Goal: Find specific page/section: Find specific page/section

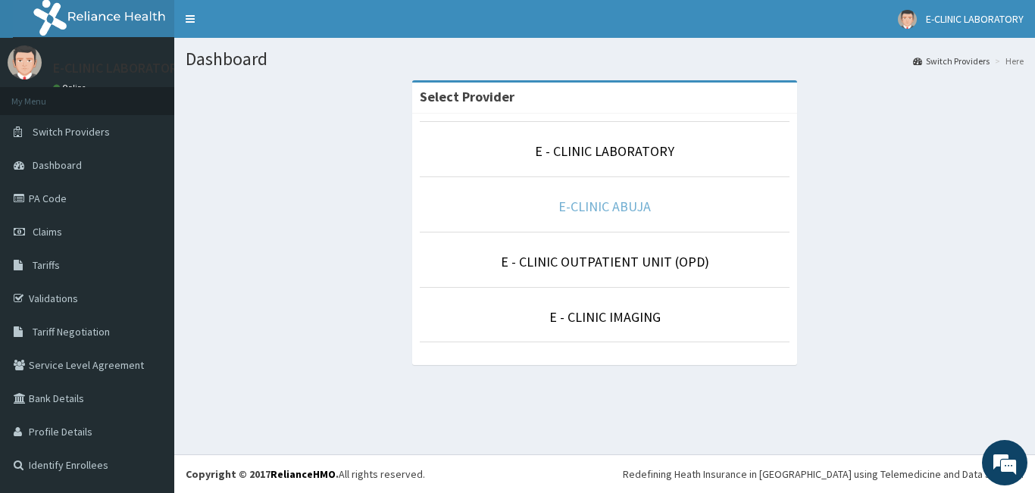
click at [581, 205] on link "E-CLINIC ABUJA" at bounding box center [605, 206] width 92 height 17
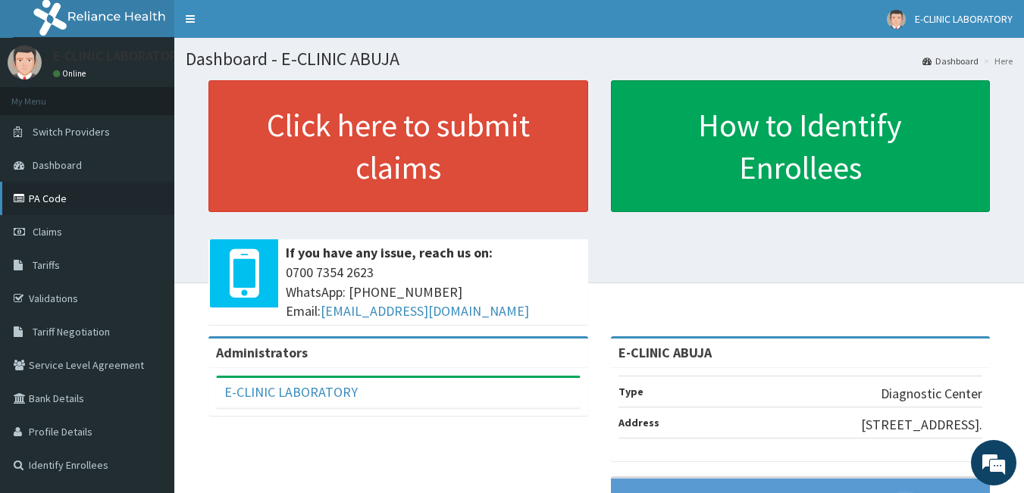
click at [49, 202] on link "PA Code" at bounding box center [87, 198] width 174 height 33
